Goal: Contribute content

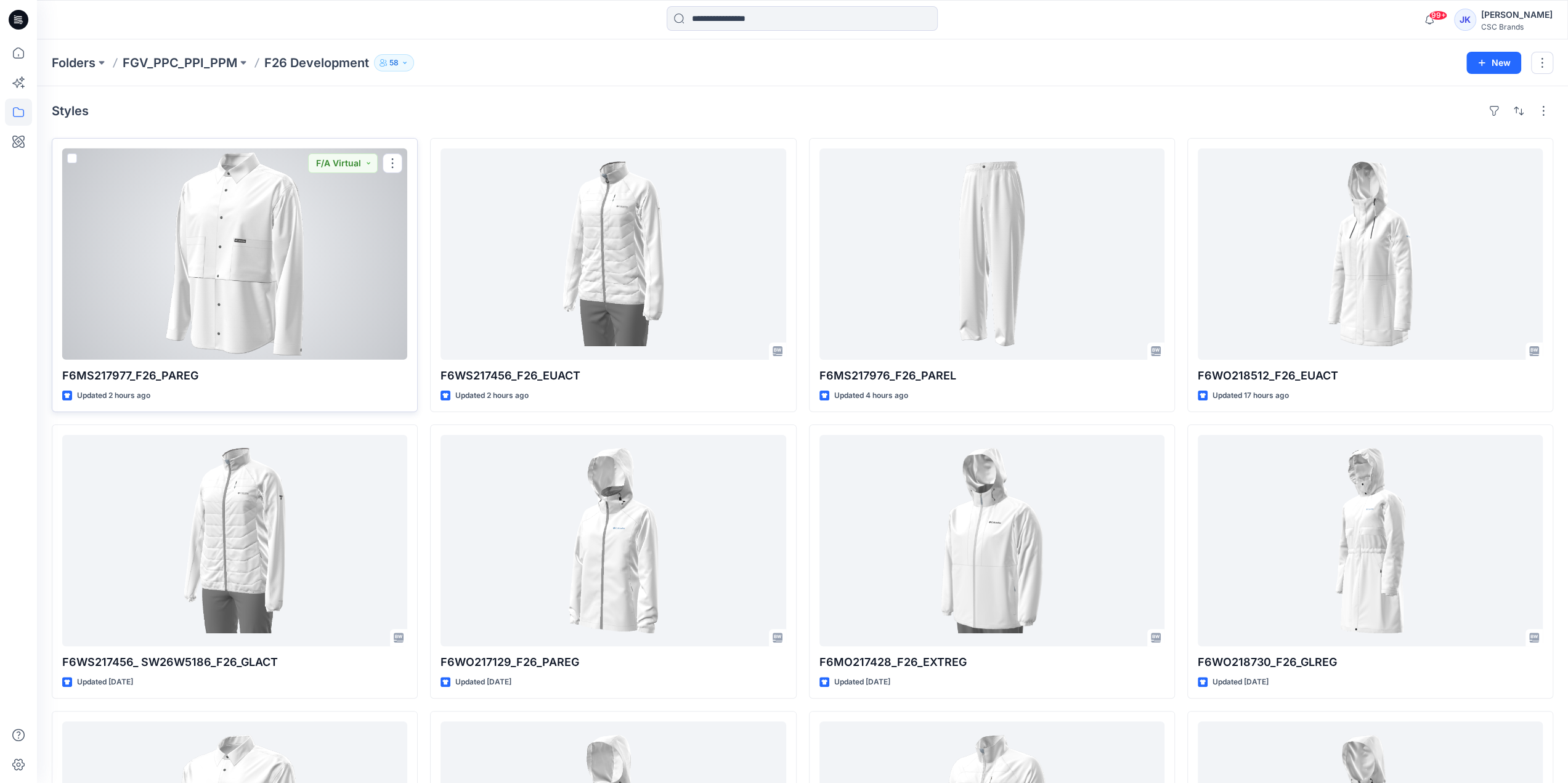
click at [265, 280] on div at bounding box center [234, 254] width 345 height 211
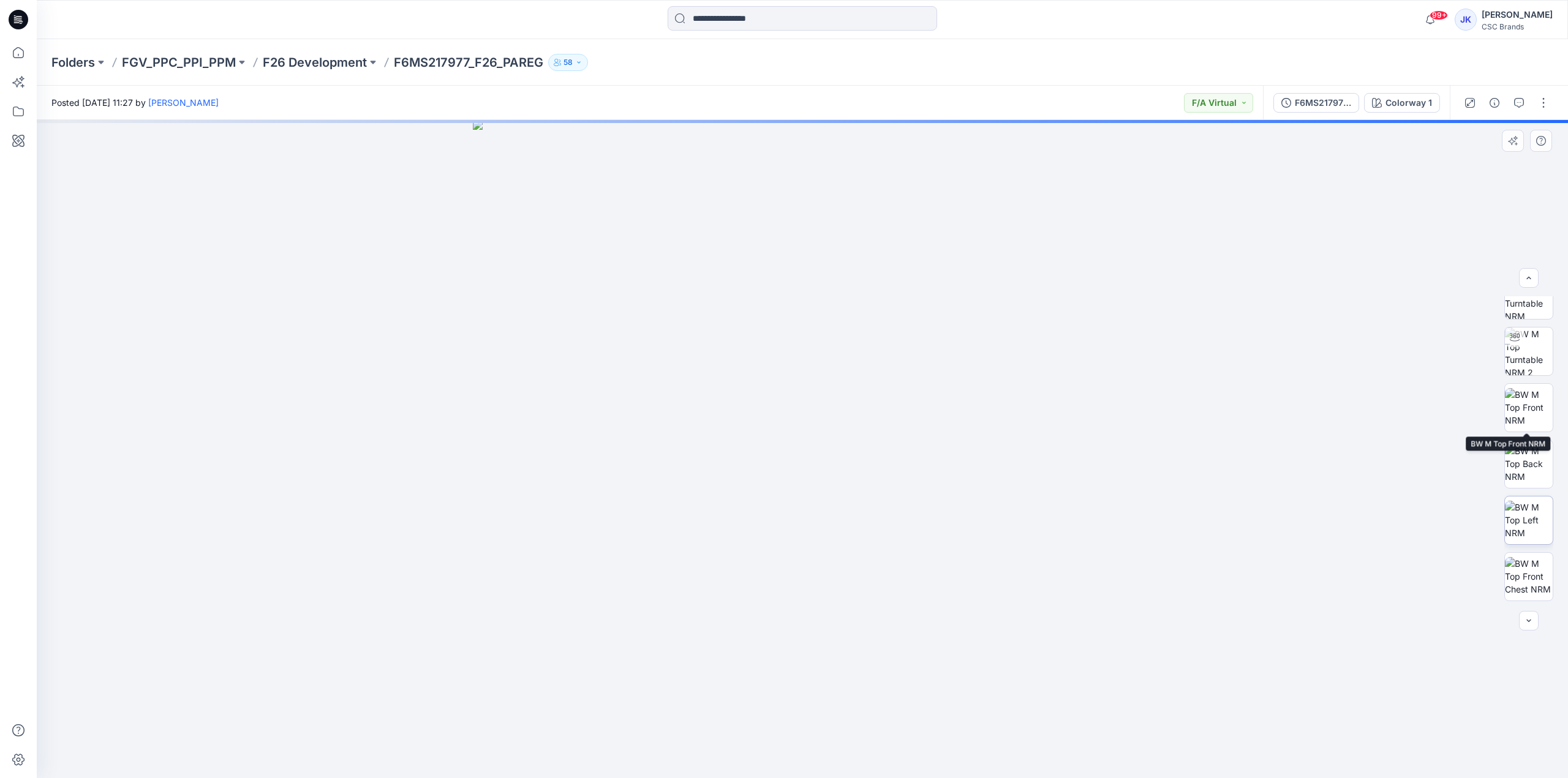
scroll to position [137, 0]
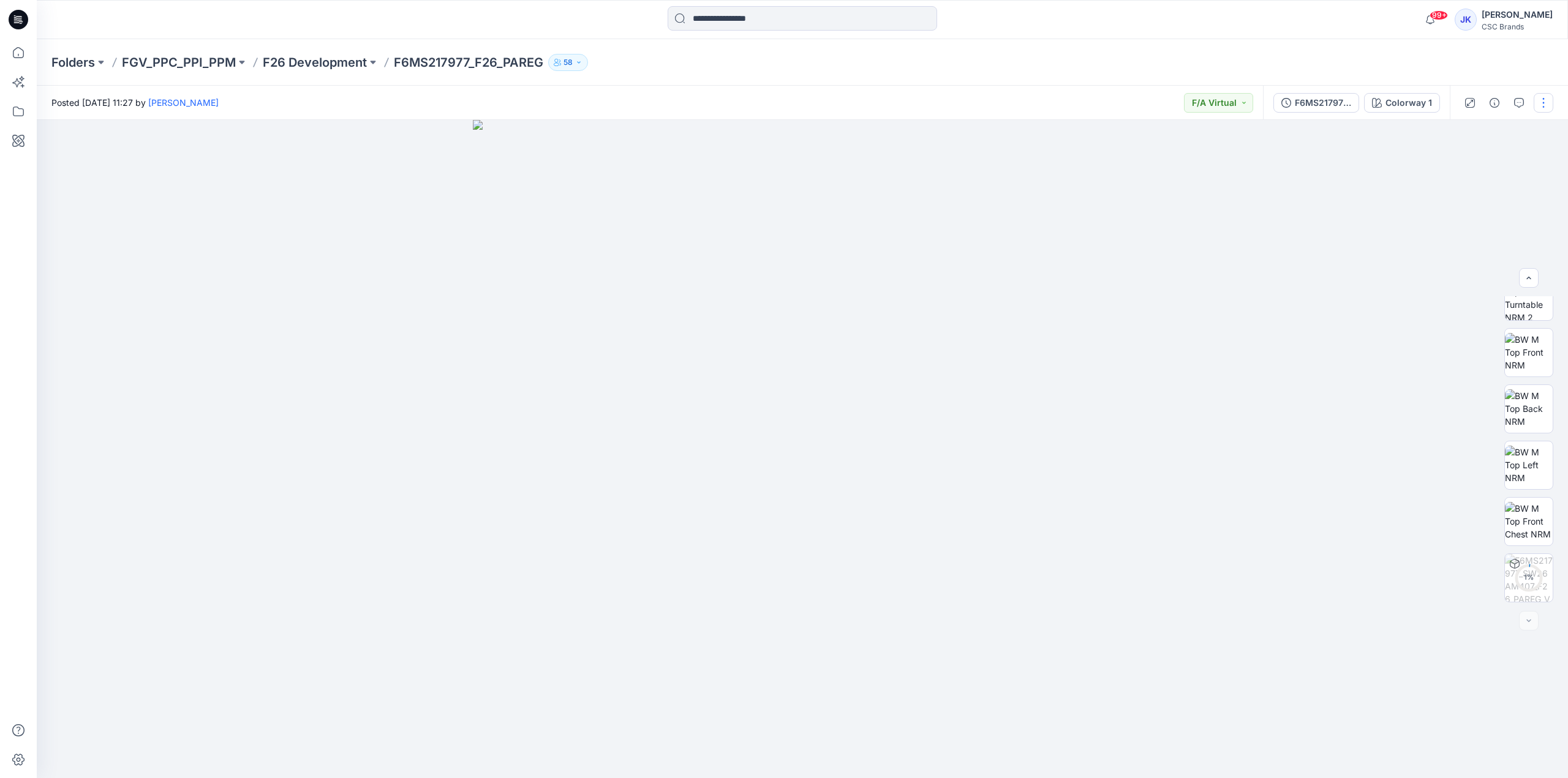
click at [1539, 106] on button "button" at bounding box center [1543, 103] width 20 height 19
click at [1469, 72] on div "Folders FGV_PPC_PPI_PPM F26 Development F6MS217977_F26_PAREG 58" at bounding box center [802, 62] width 1532 height 47
click at [1547, 97] on button "button" at bounding box center [1543, 103] width 20 height 19
click at [1484, 161] on button "Edit" at bounding box center [1492, 166] width 113 height 23
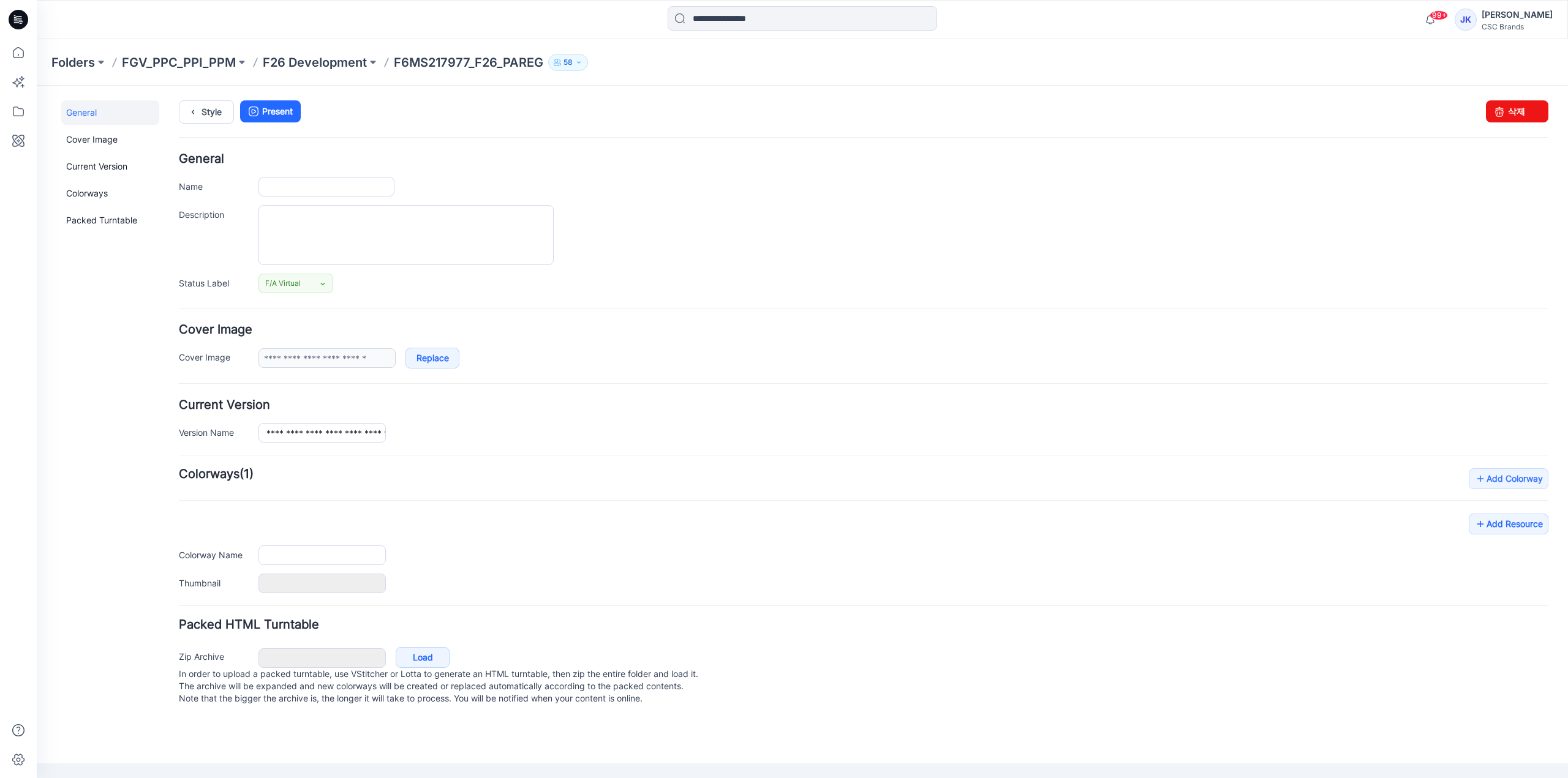
type input "**********"
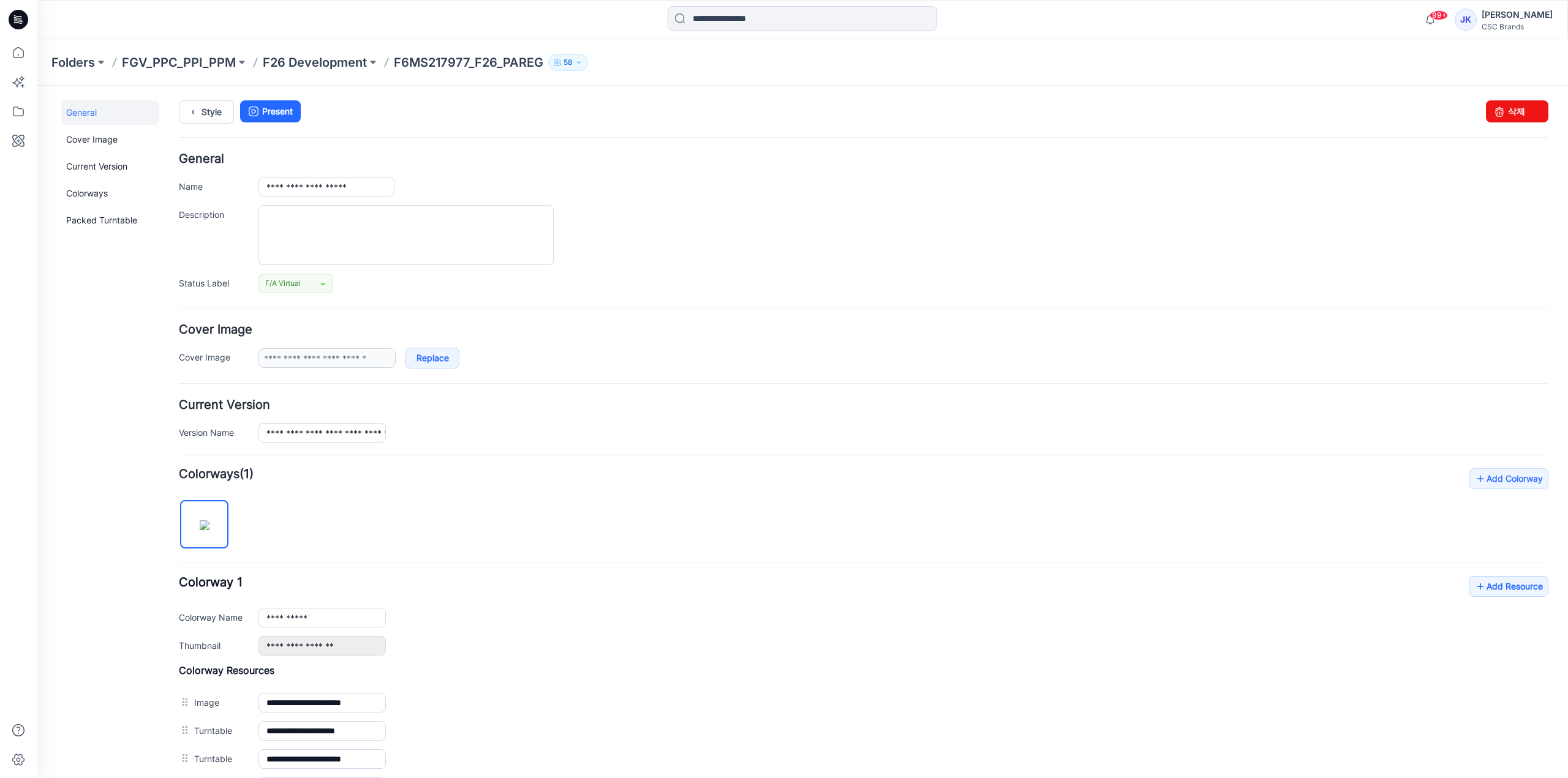
scroll to position [269, 0]
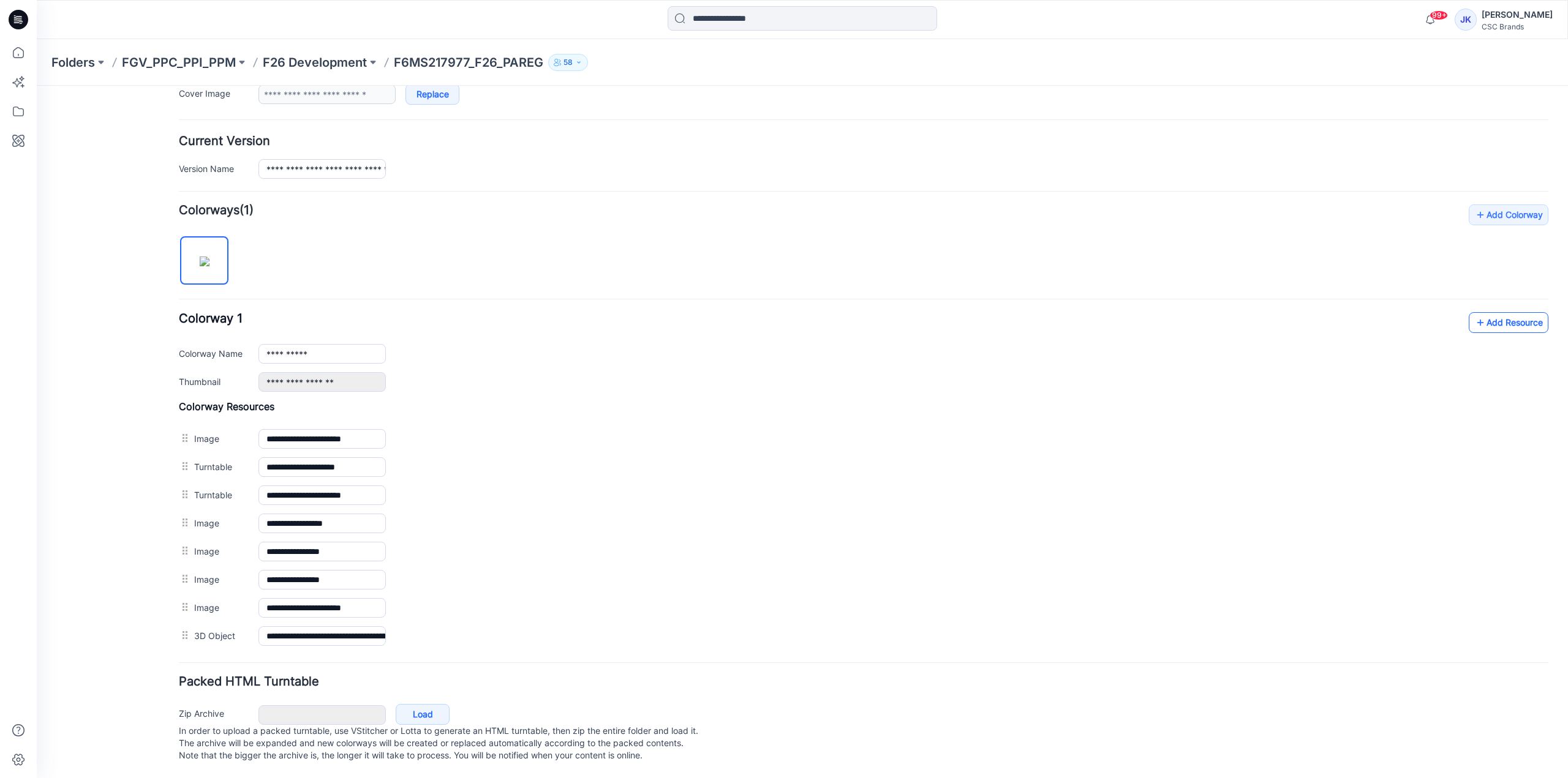
click at [1476, 318] on icon at bounding box center [1480, 323] width 12 height 19
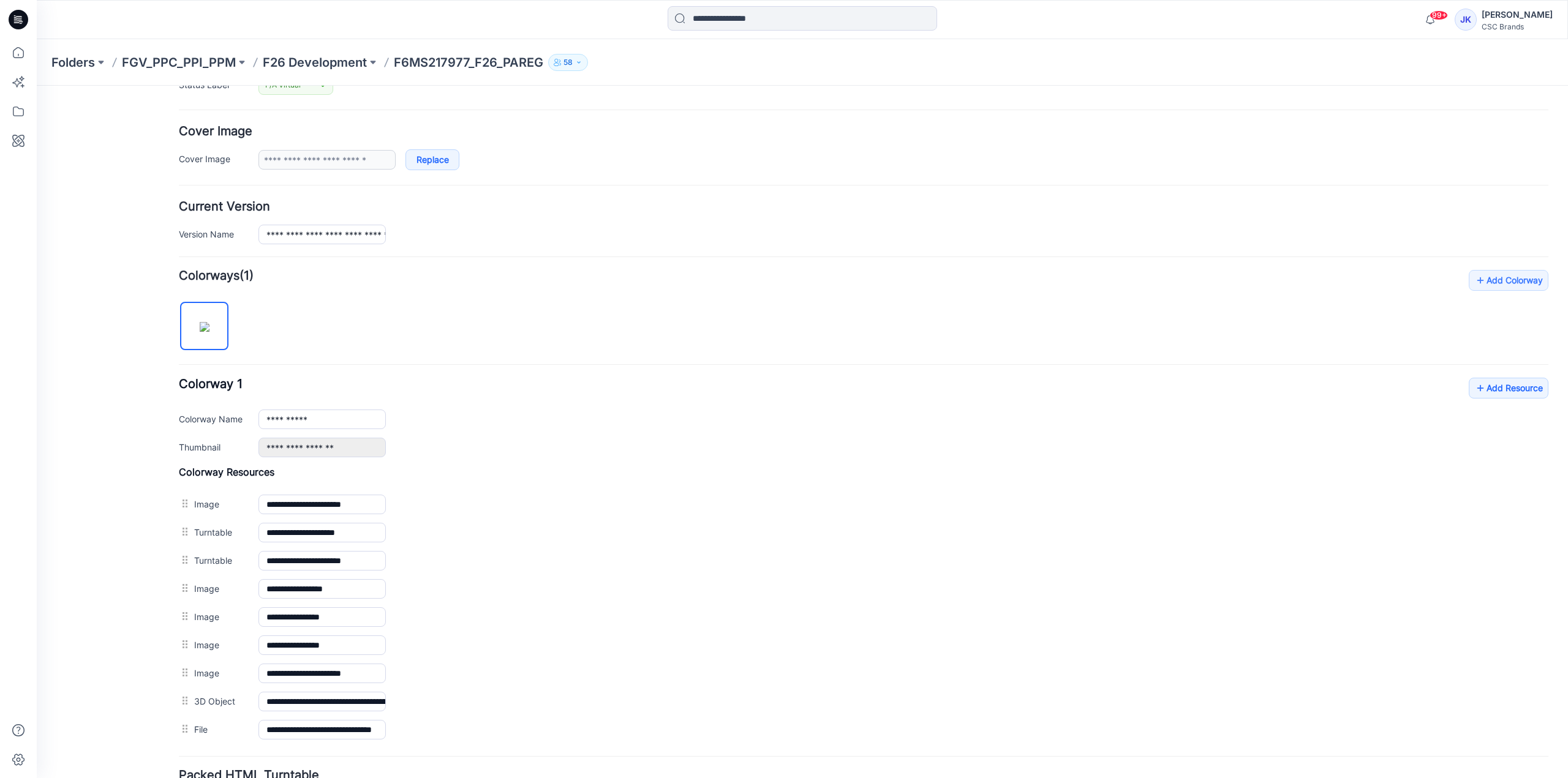
scroll to position [0, 0]
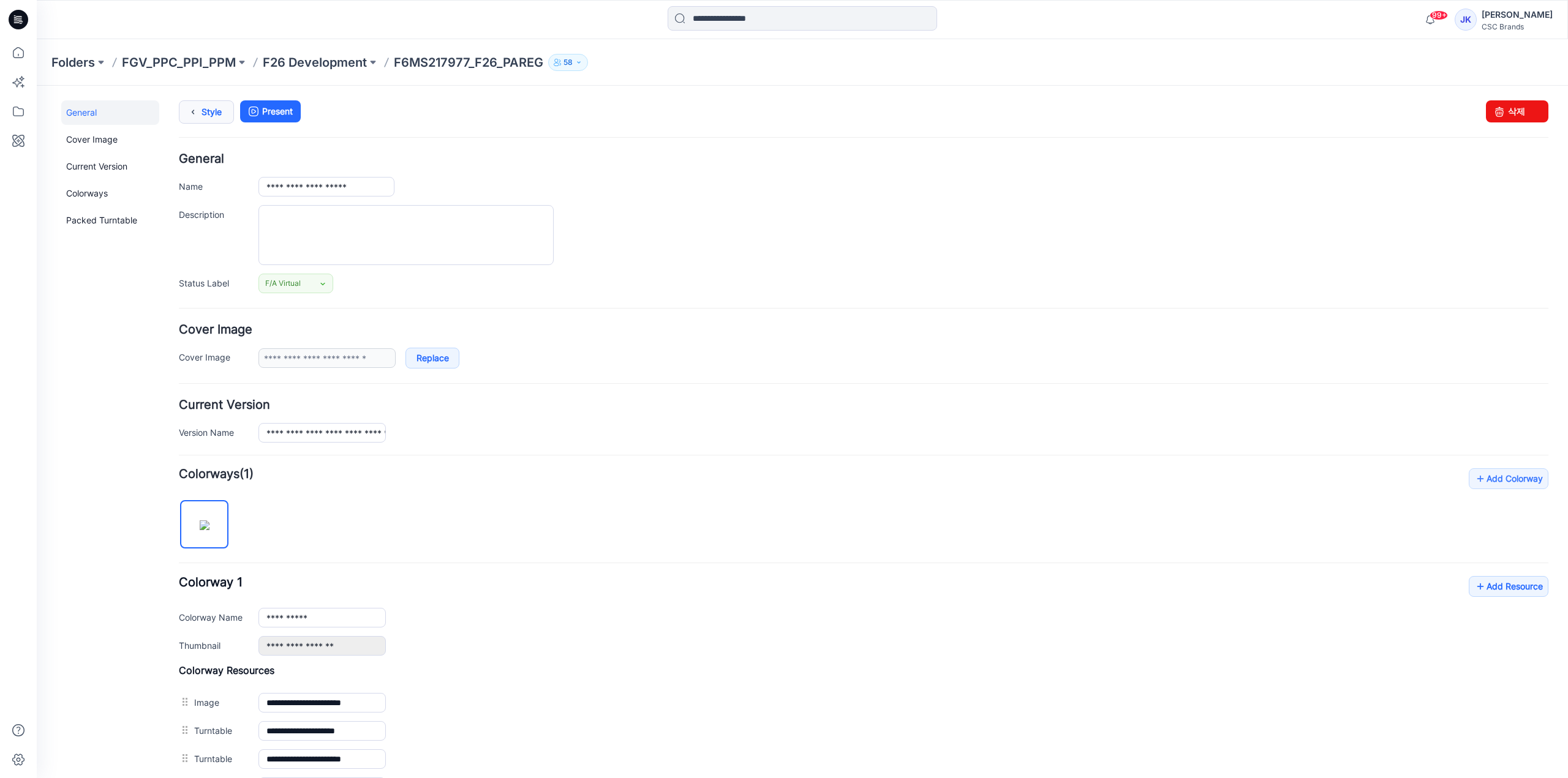
click at [205, 107] on link "Style" at bounding box center [207, 112] width 55 height 23
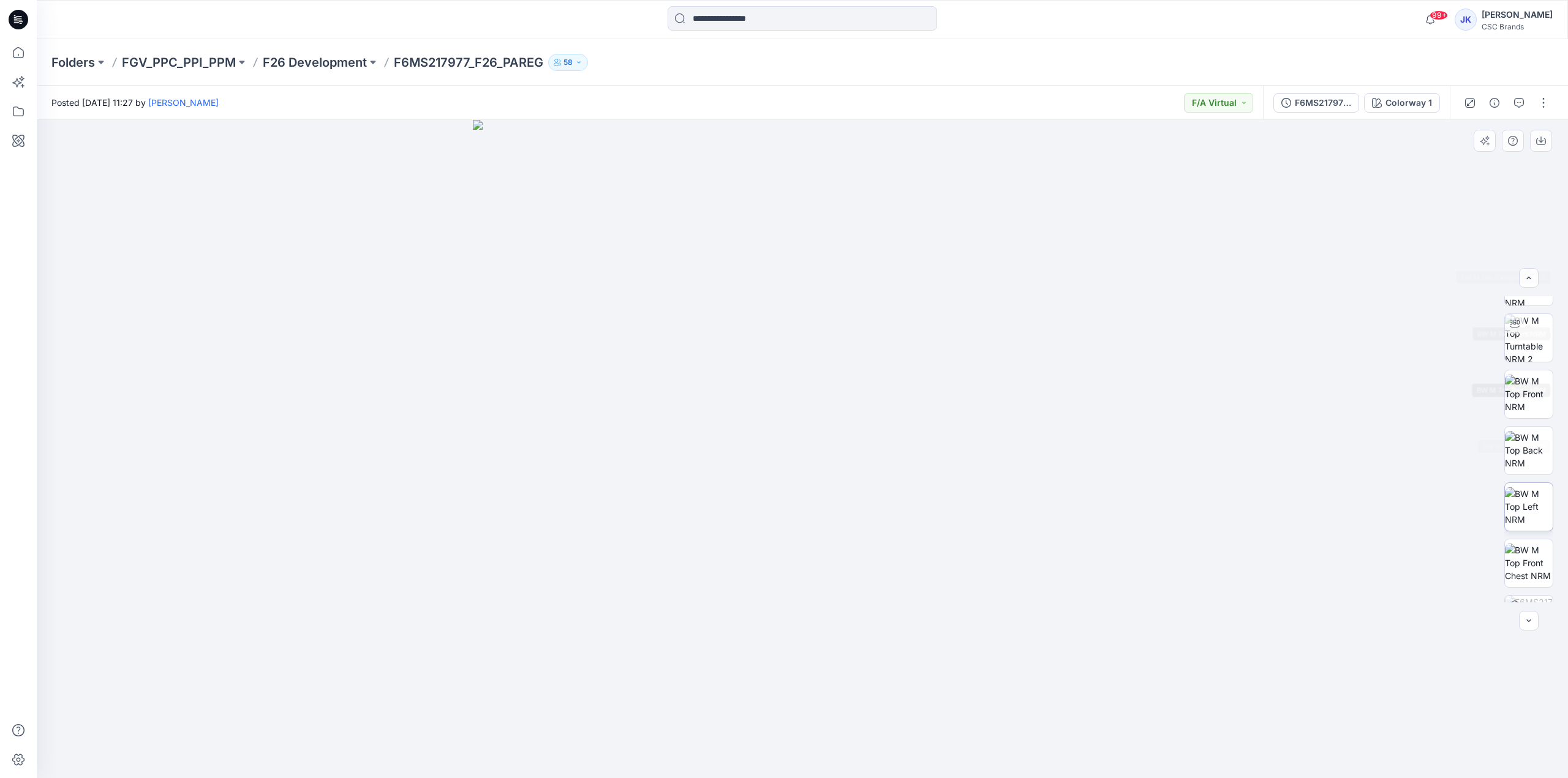
scroll to position [193, 0]
click at [339, 65] on p "F26 Development" at bounding box center [314, 62] width 104 height 17
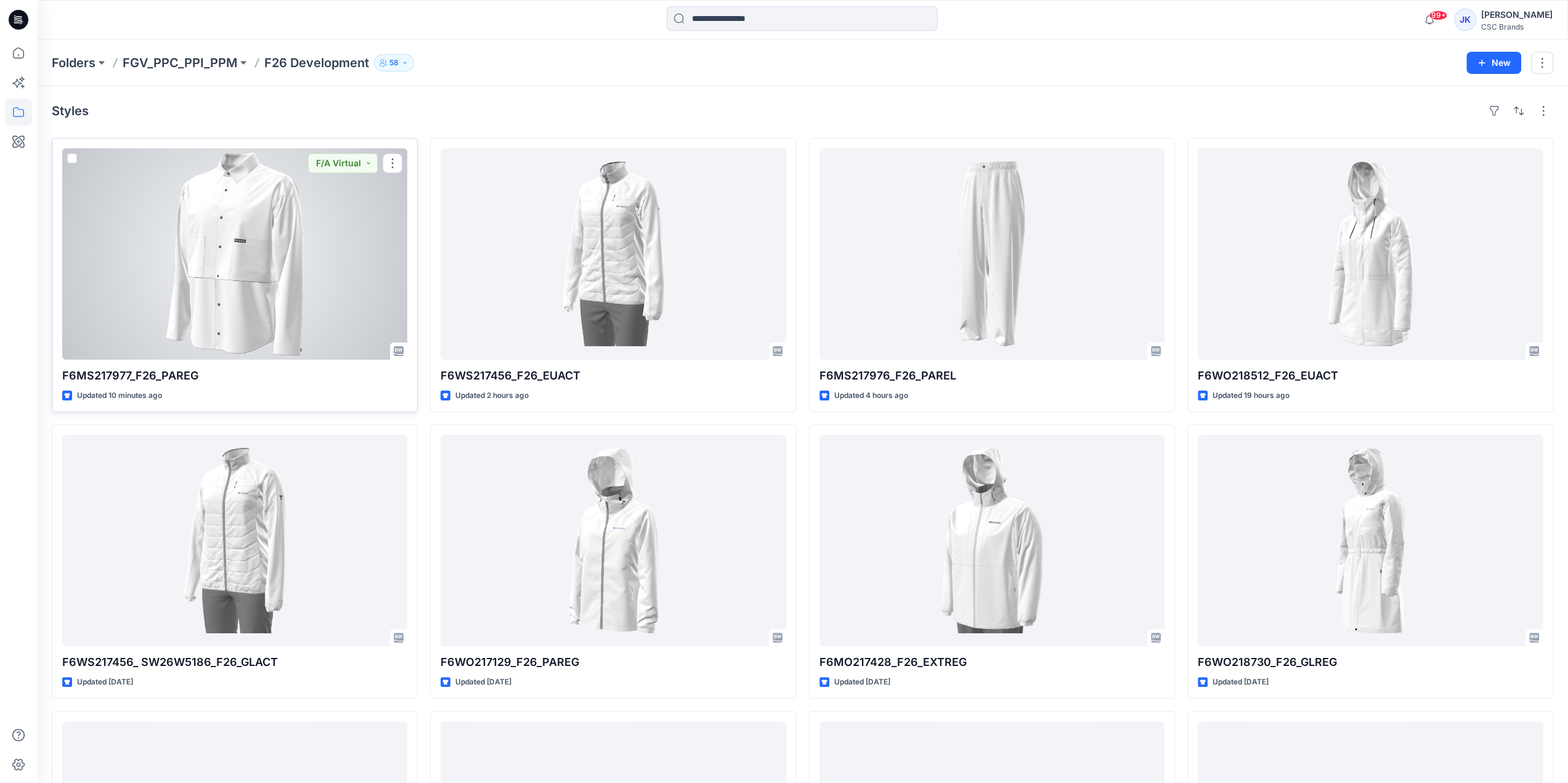
click at [318, 309] on div at bounding box center [234, 254] width 345 height 211
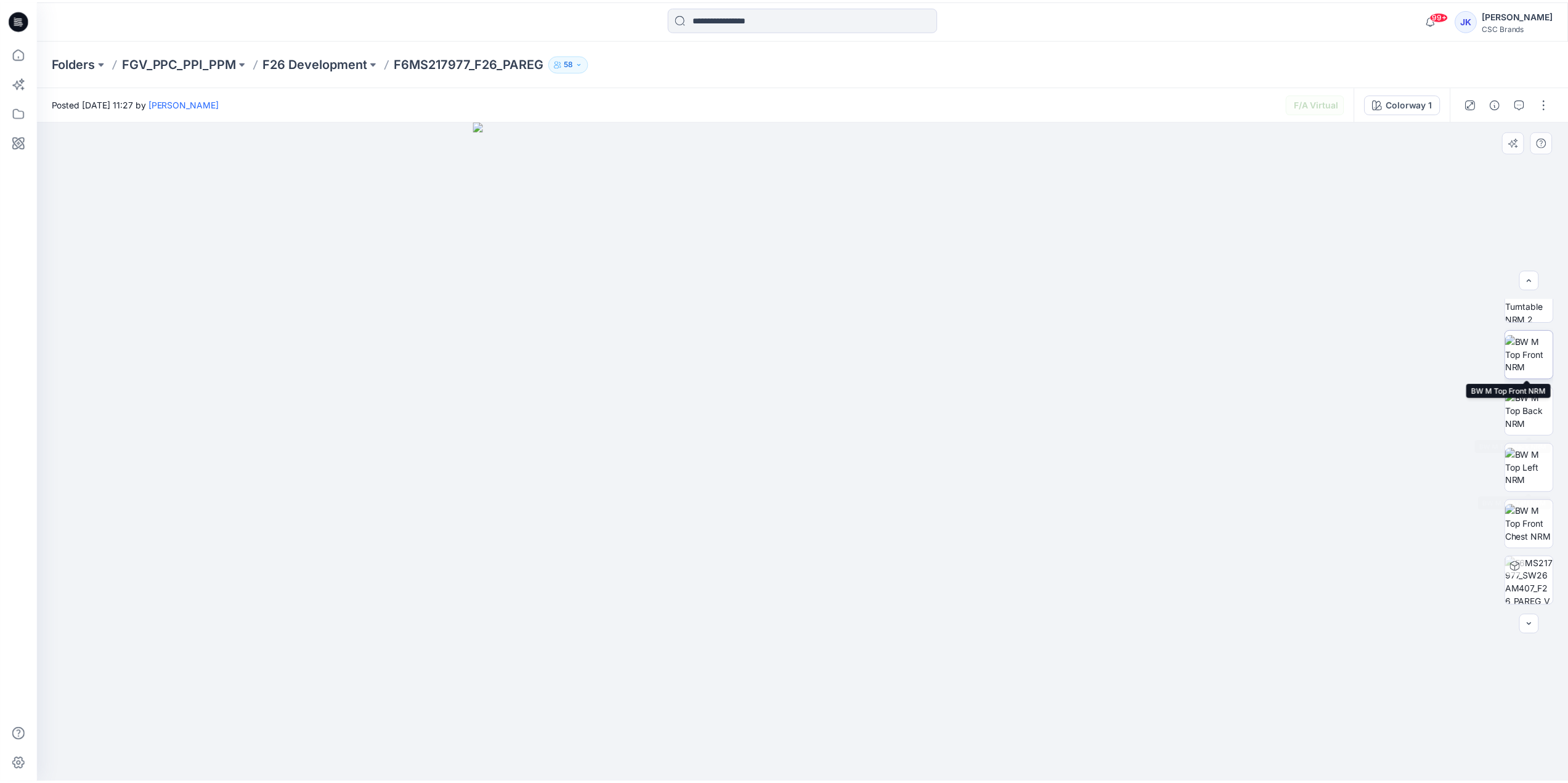
scroll to position [194, 0]
click at [289, 62] on p "F26 Development" at bounding box center [316, 62] width 104 height 17
